Goal: Information Seeking & Learning: Check status

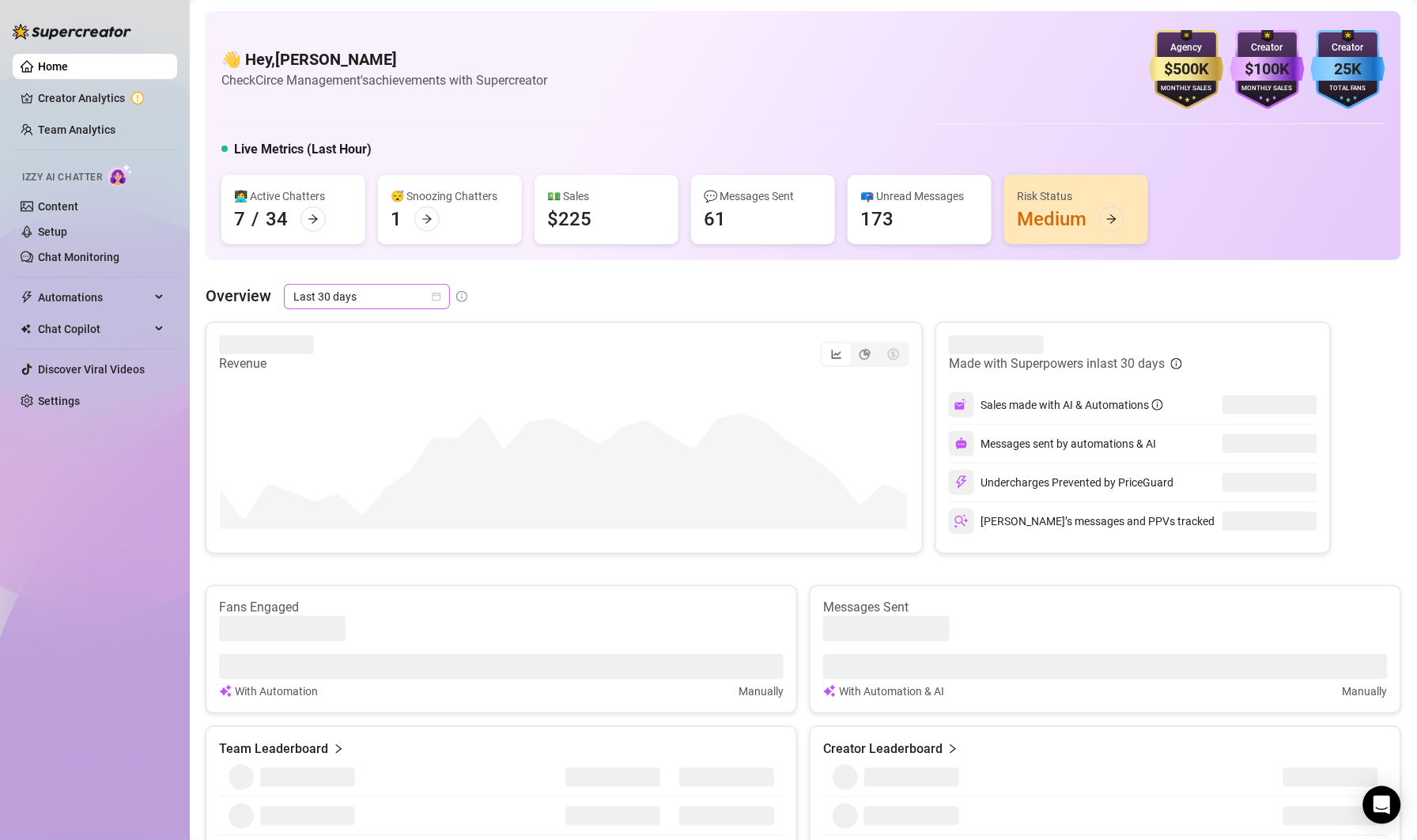
click at [437, 292] on icon "calendar" at bounding box center [437, 297] width 10 height 10
click at [341, 427] on div "Custom date" at bounding box center [367, 429] width 141 height 17
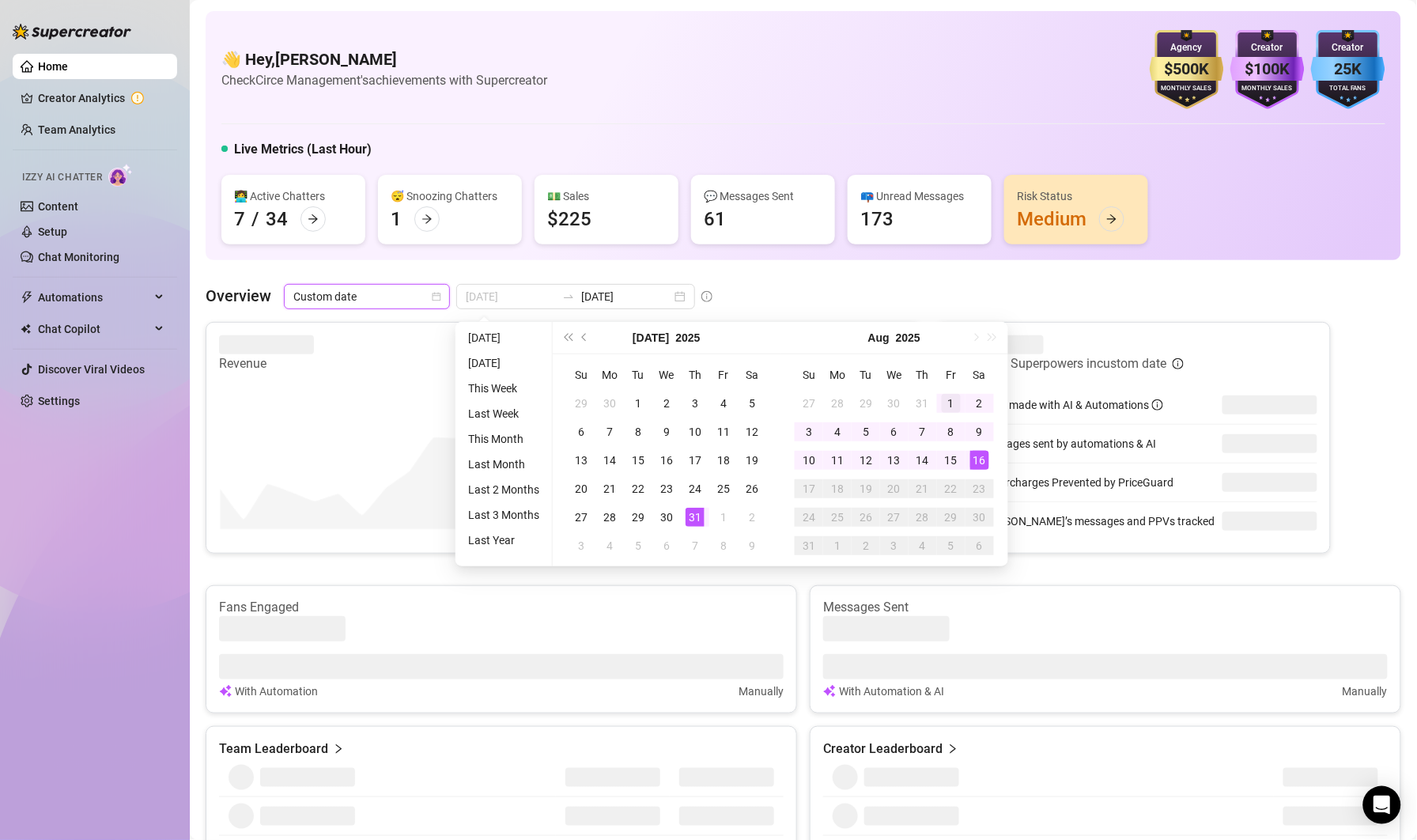
type input "[DATE]"
click at [942, 401] on div "1" at bounding box center [951, 402] width 19 height 19
type input "[DATE]"
click at [945, 465] on div "15" at bounding box center [951, 460] width 19 height 19
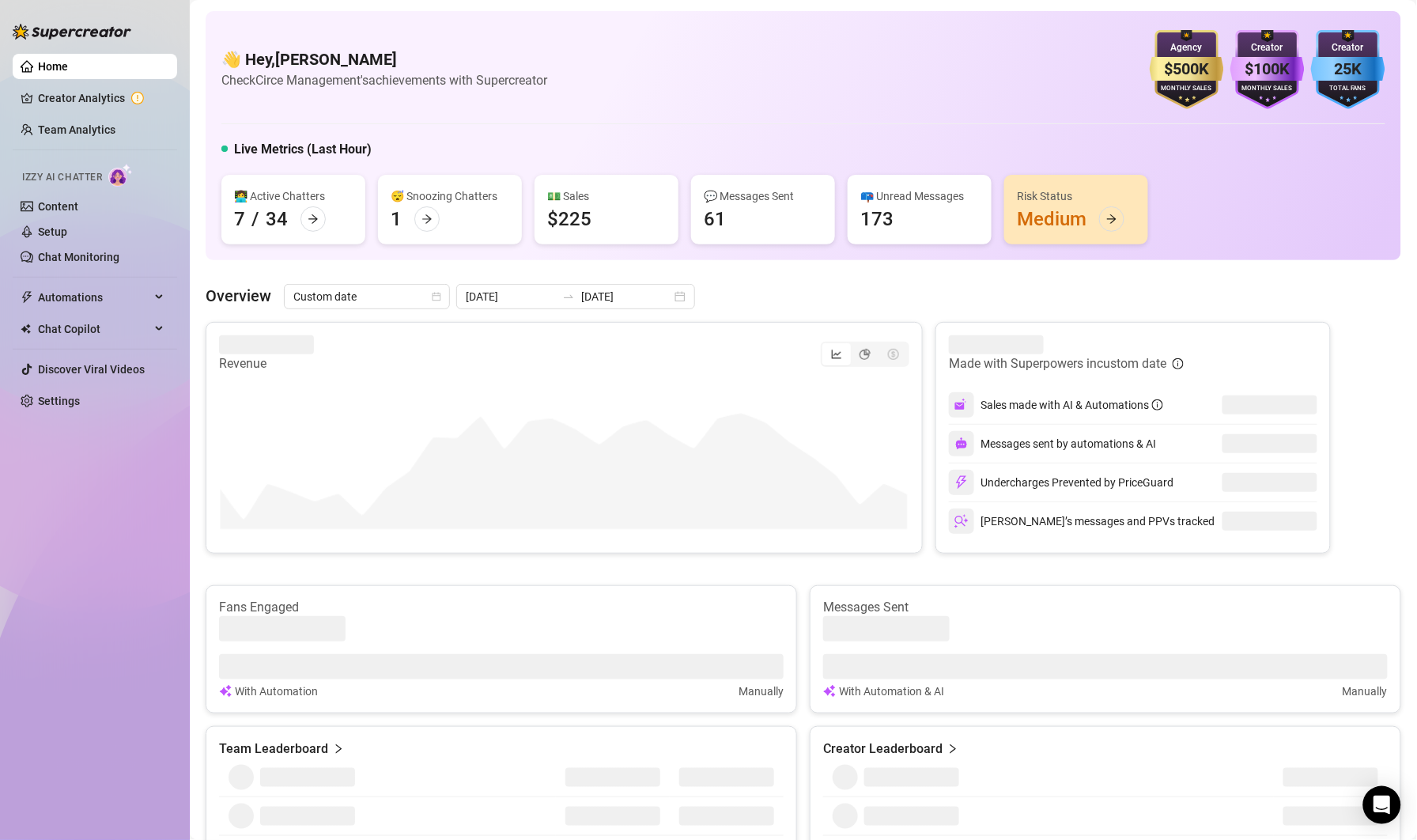
click at [1377, 422] on div "Revenue Made with Superpowers in custom date Sales made with AI & Automations M…" at bounding box center [803, 437] width 1196 height 231
click at [861, 359] on icon "pie-chart" at bounding box center [866, 354] width 11 height 11
click at [855, 345] on input "segmented control" at bounding box center [855, 345] width 0 height 0
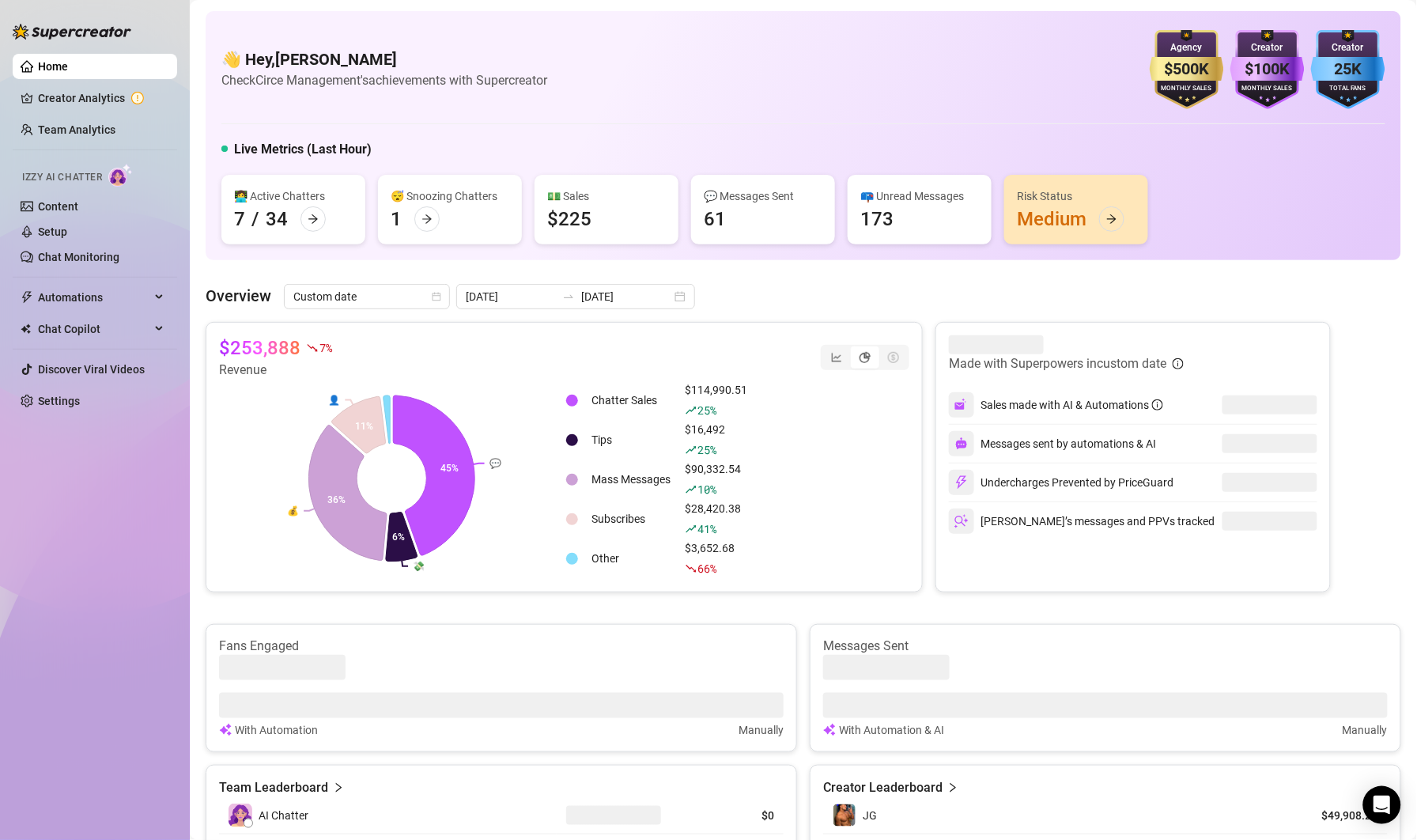
click at [110, 490] on div "Home Creator Analytics Team Analytics Izzy AI Chatter Content Setup Chat Monito…" at bounding box center [94, 412] width 164 height 825
click at [70, 128] on link "Team Analytics" at bounding box center [76, 129] width 78 height 12
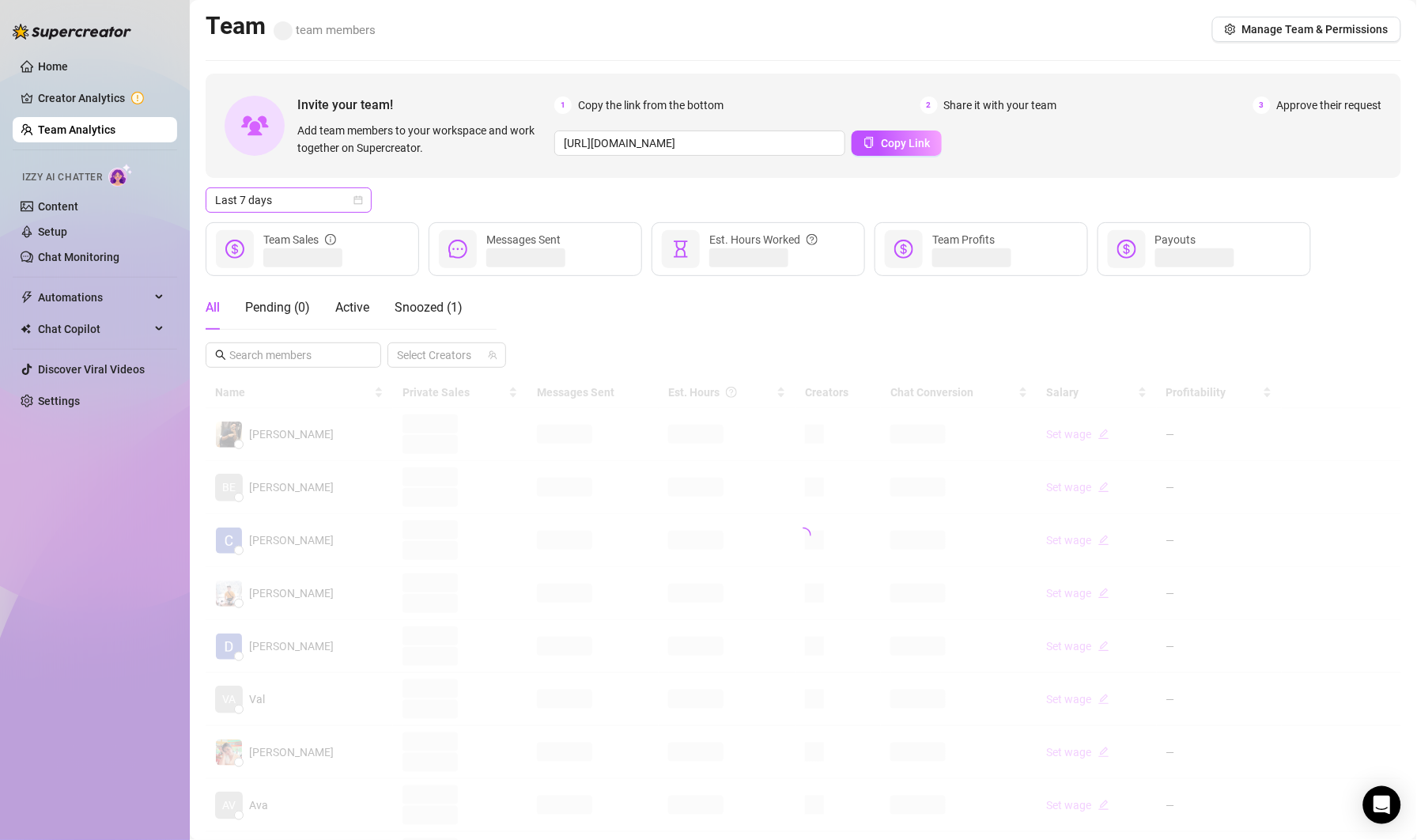
click at [358, 202] on icon "calendar" at bounding box center [358, 200] width 10 height 10
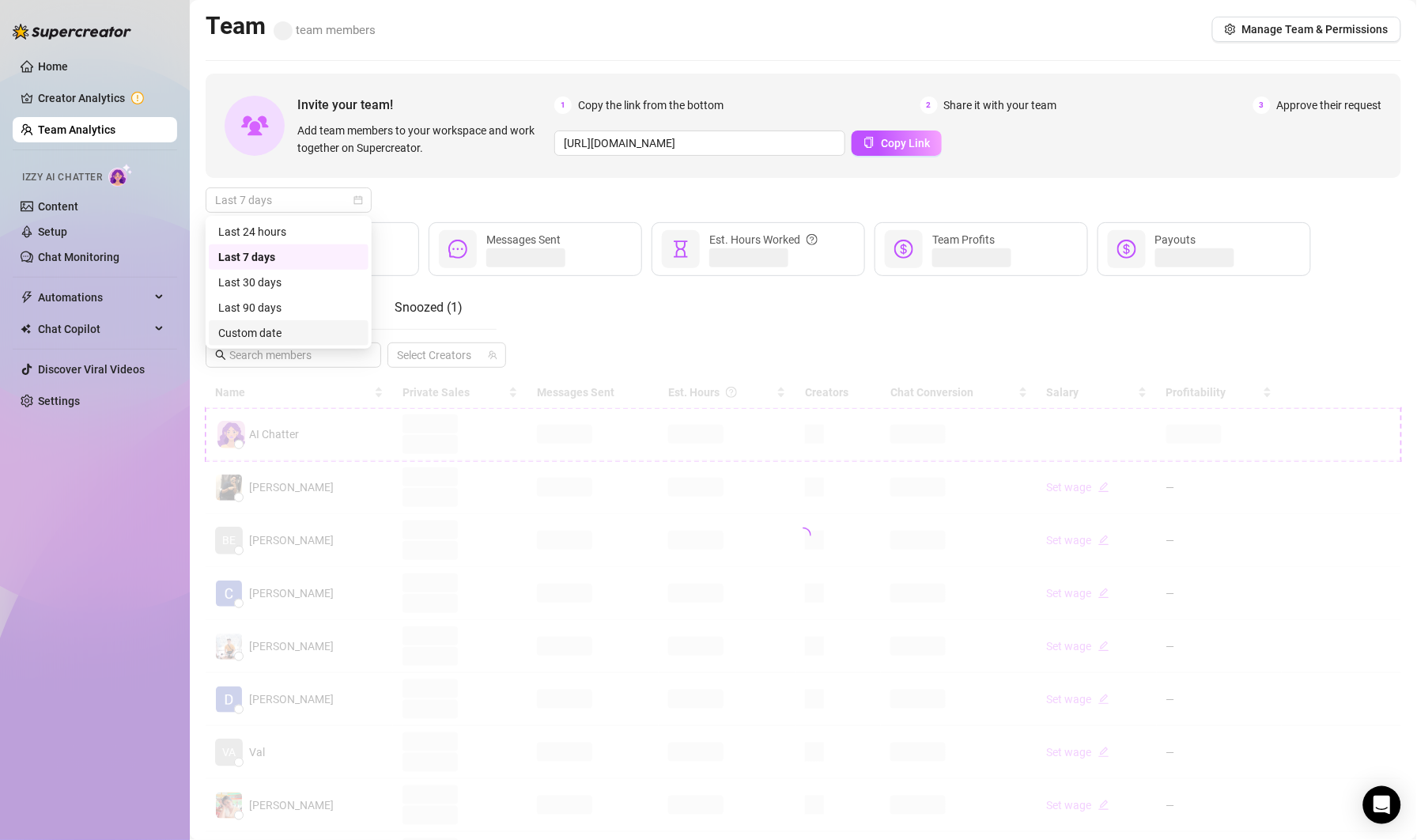
click at [249, 335] on div "Custom date" at bounding box center [289, 332] width 141 height 17
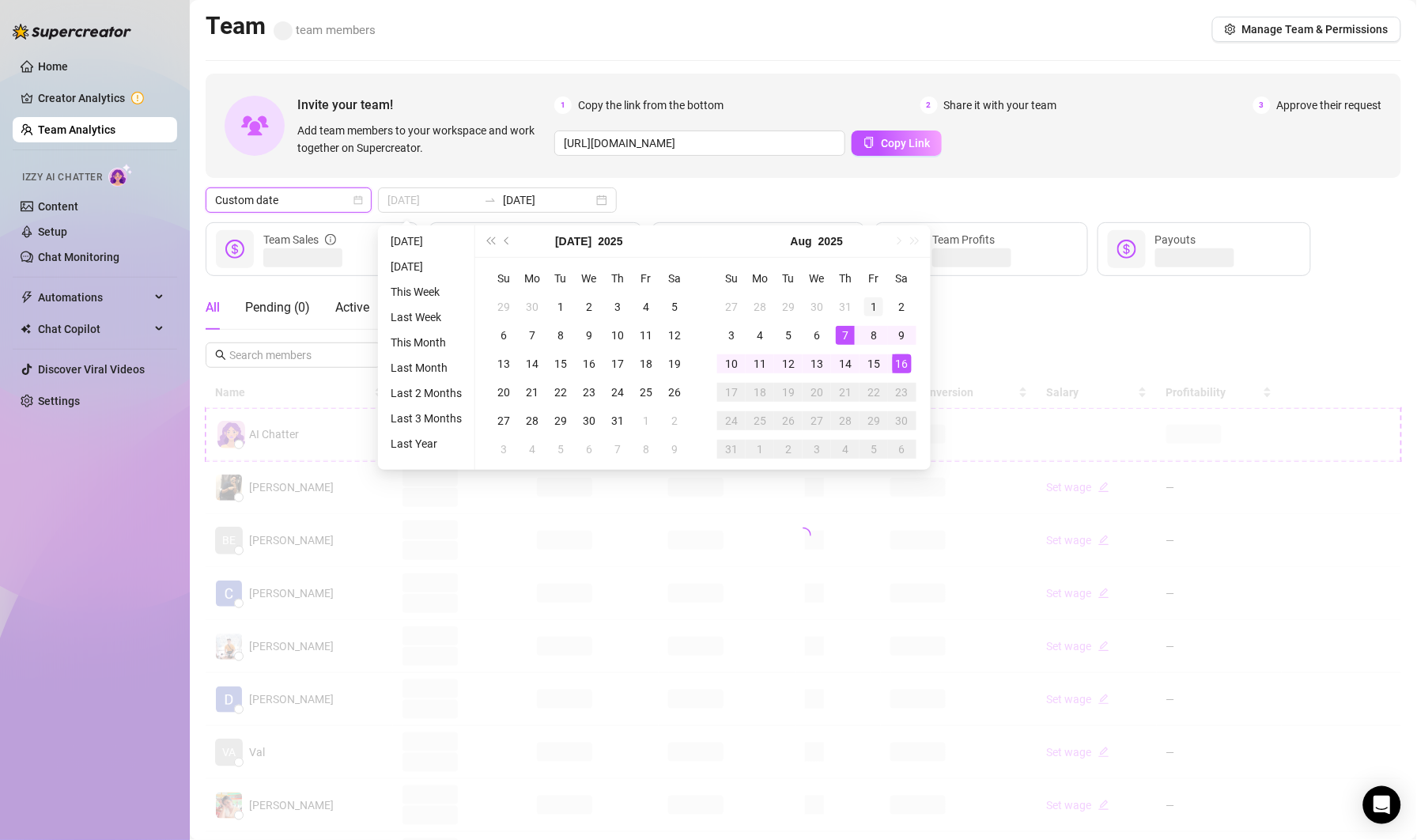
type input "[DATE]"
click at [870, 304] on div "1" at bounding box center [874, 307] width 19 height 19
type input "[DATE]"
click at [870, 354] on div "15" at bounding box center [874, 363] width 19 height 19
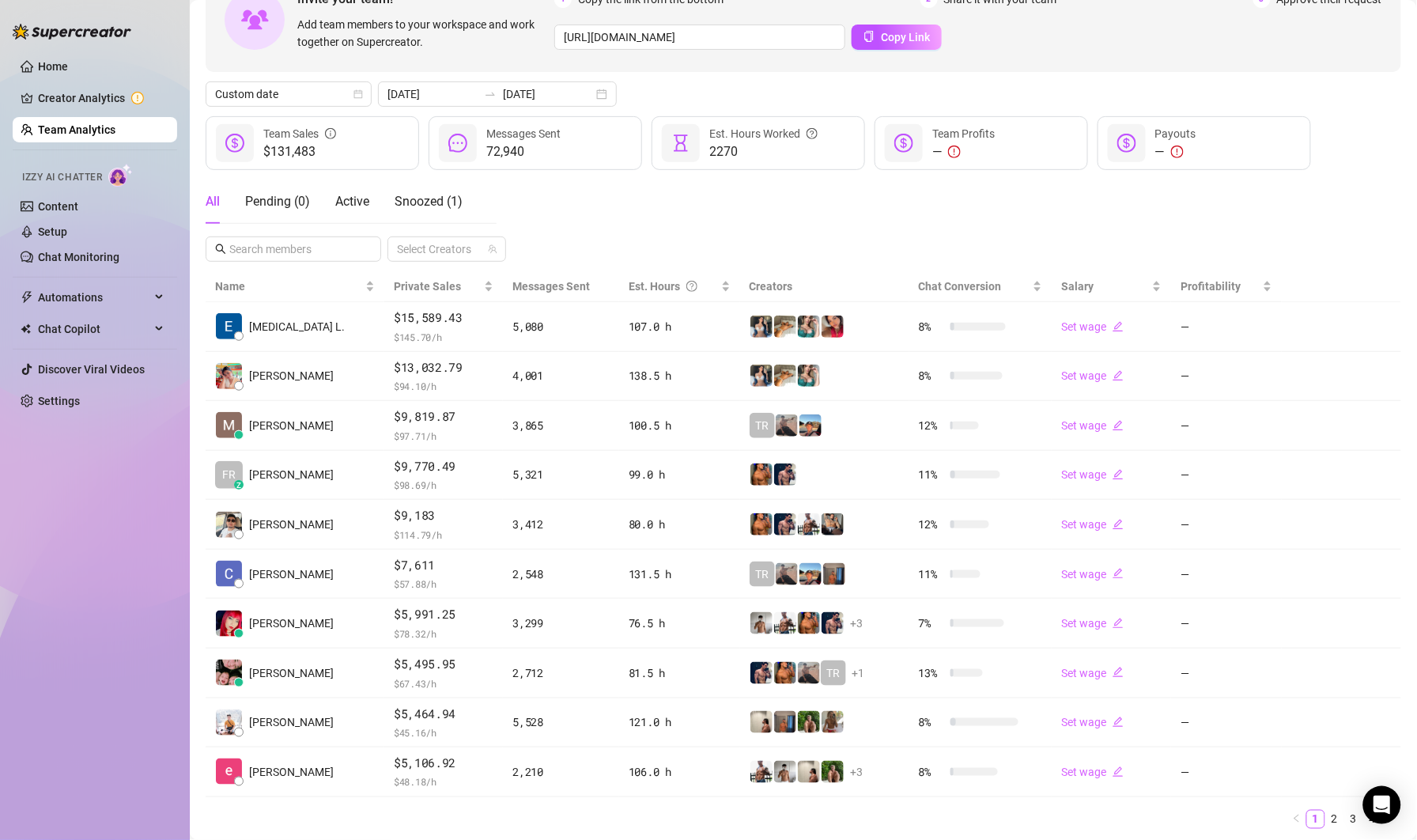
scroll to position [111, 0]
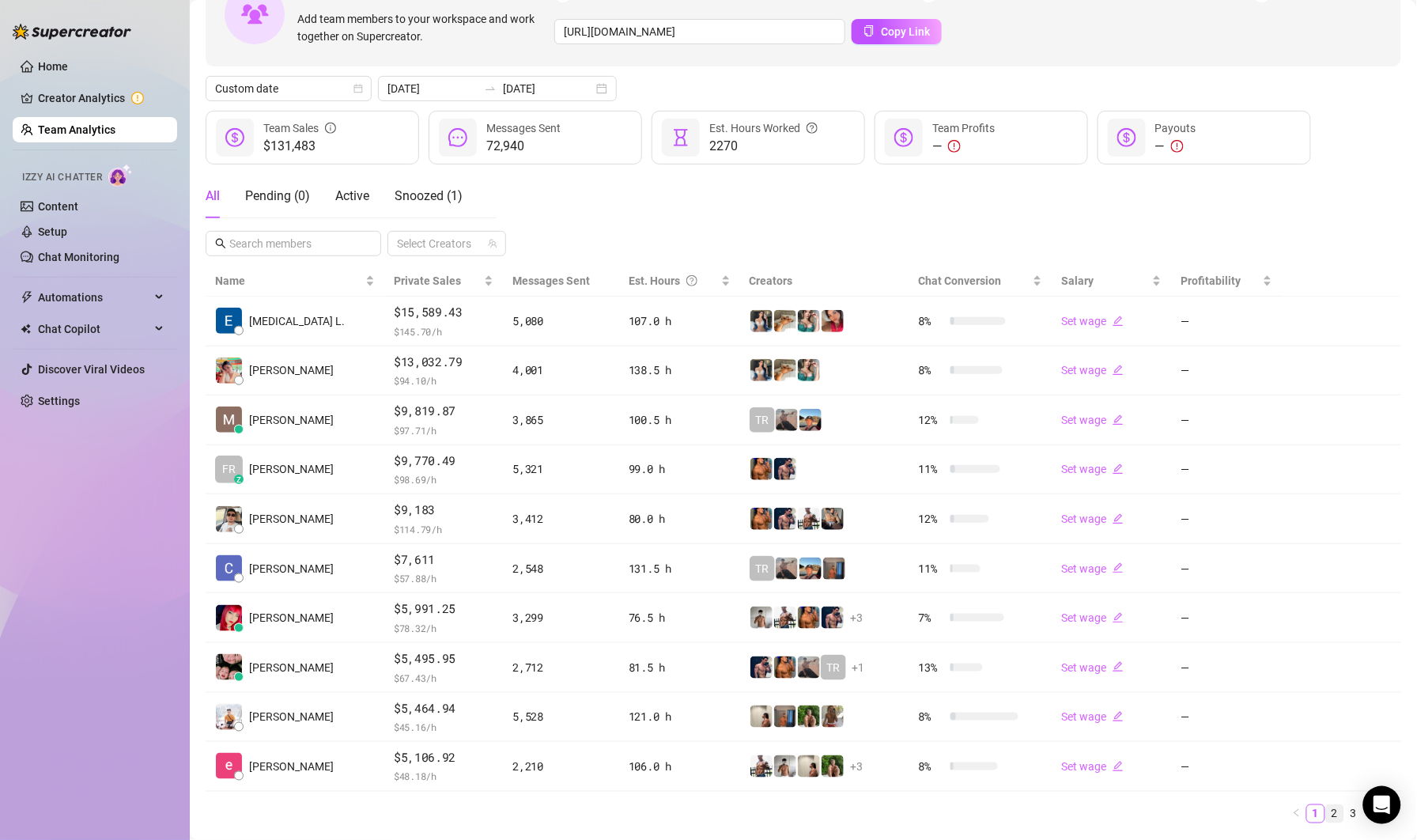
click at [1338, 820] on link "2" at bounding box center [1334, 813] width 17 height 17
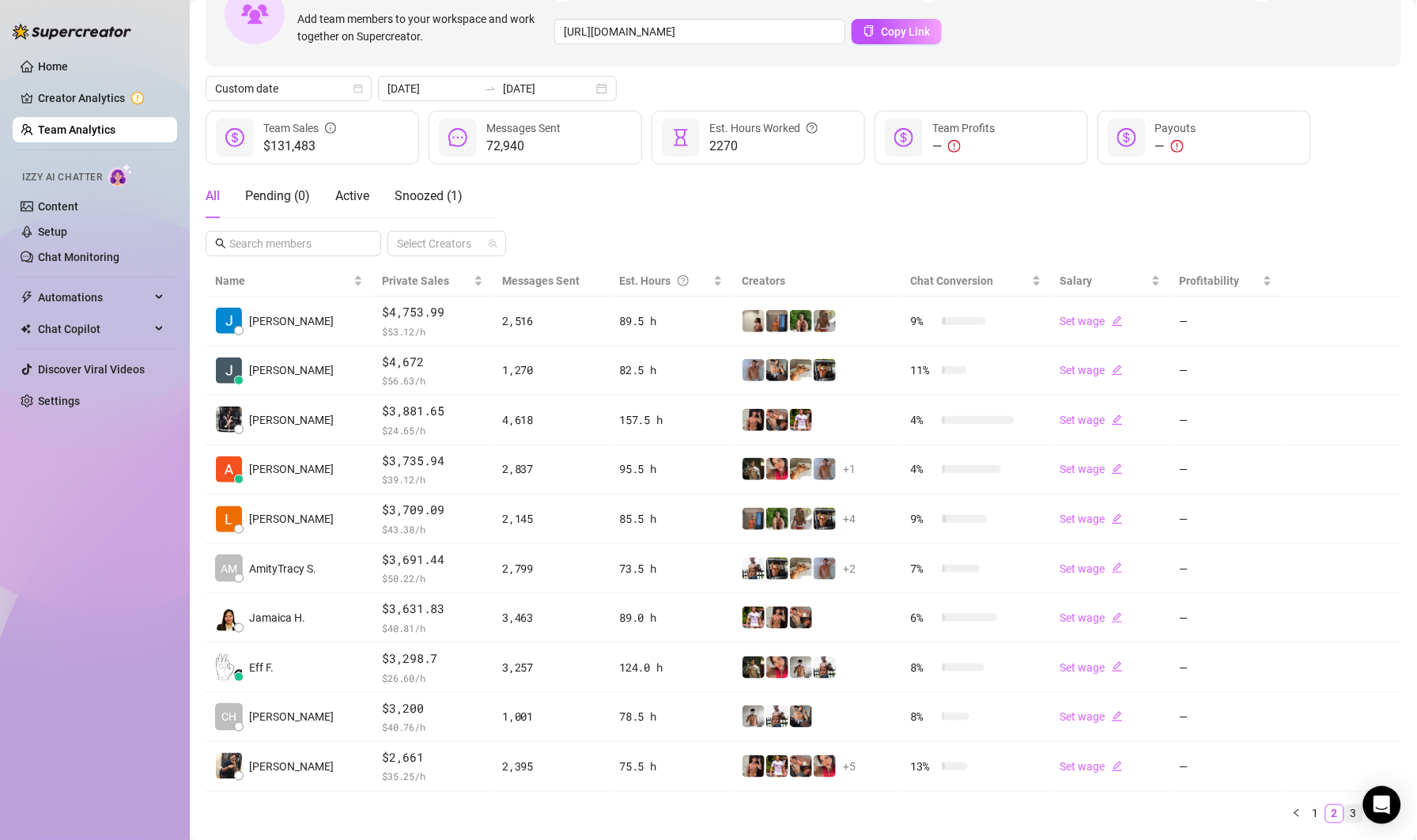
click at [1347, 818] on link "3" at bounding box center [1354, 813] width 17 height 17
